Goal: Transaction & Acquisition: Purchase product/service

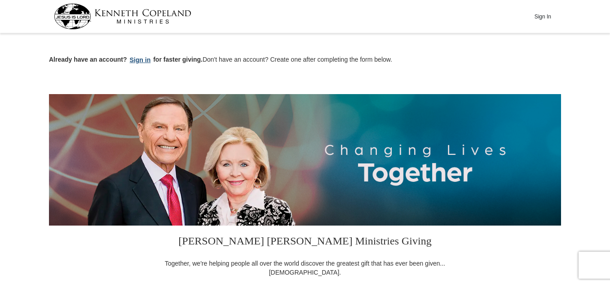
click at [146, 64] on button "Sign in" at bounding box center [140, 60] width 27 height 10
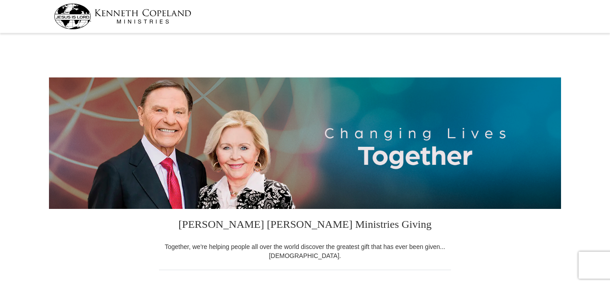
select select "FL"
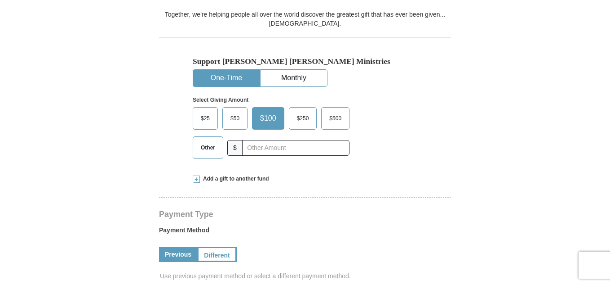
scroll to position [234, 0]
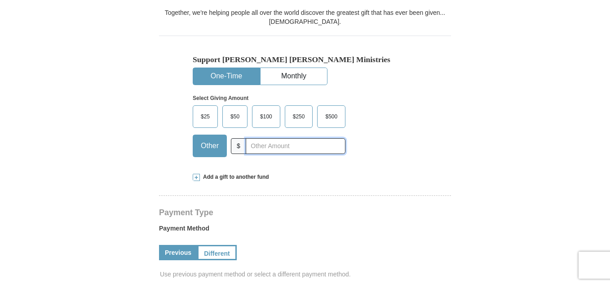
click at [257, 149] on input "text" at bounding box center [296, 146] width 100 height 16
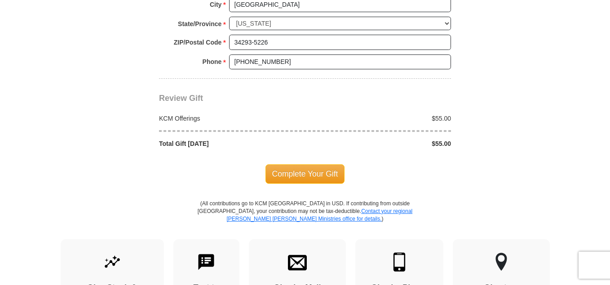
scroll to position [780, 0]
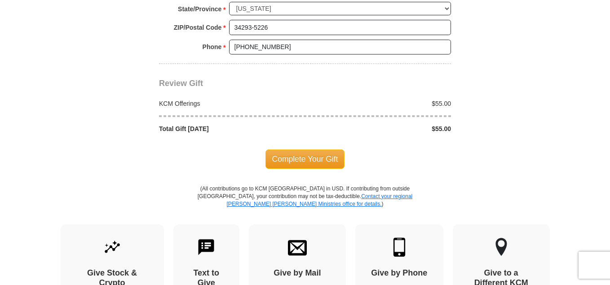
type input "55"
click at [284, 156] on span "Complete Your Gift" at bounding box center [306, 158] width 80 height 19
